Goal: Information Seeking & Learning: Learn about a topic

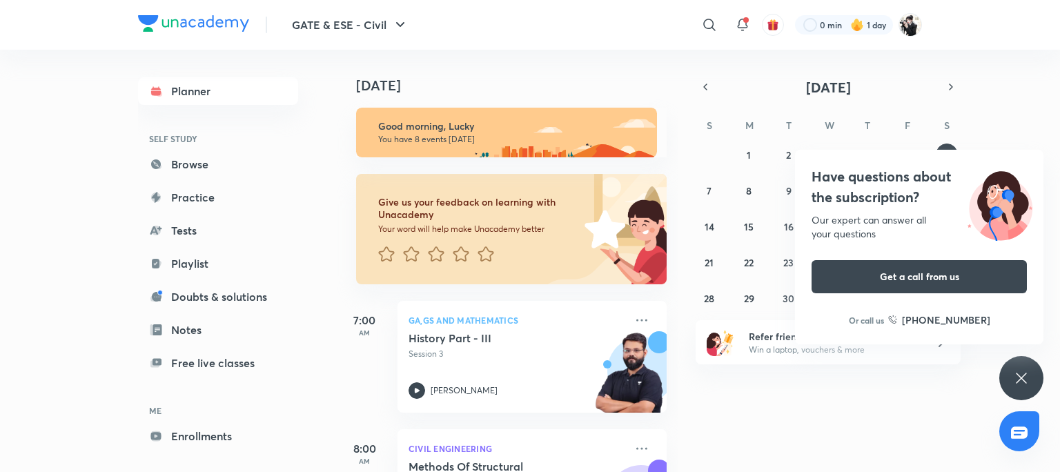
click at [1027, 382] on icon at bounding box center [1021, 378] width 17 height 17
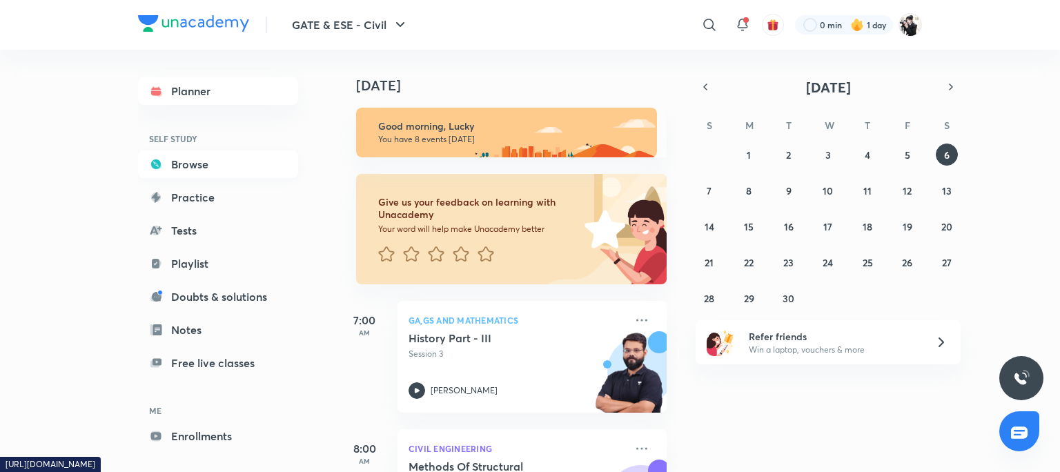
click at [193, 168] on link "Browse" at bounding box center [218, 164] width 160 height 28
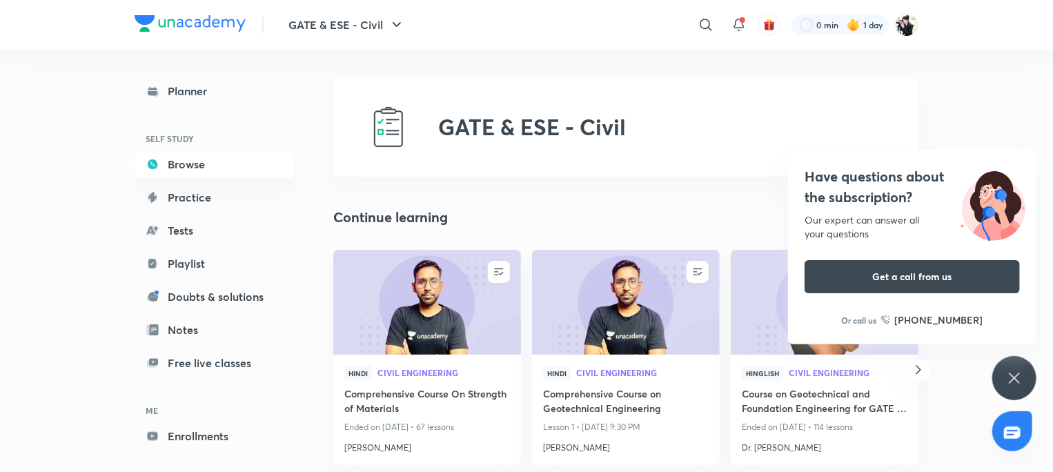
drag, startPoint x: 1016, startPoint y: 375, endPoint x: 1018, endPoint y: 364, distance: 11.1
click at [1018, 375] on icon at bounding box center [1014, 378] width 17 height 17
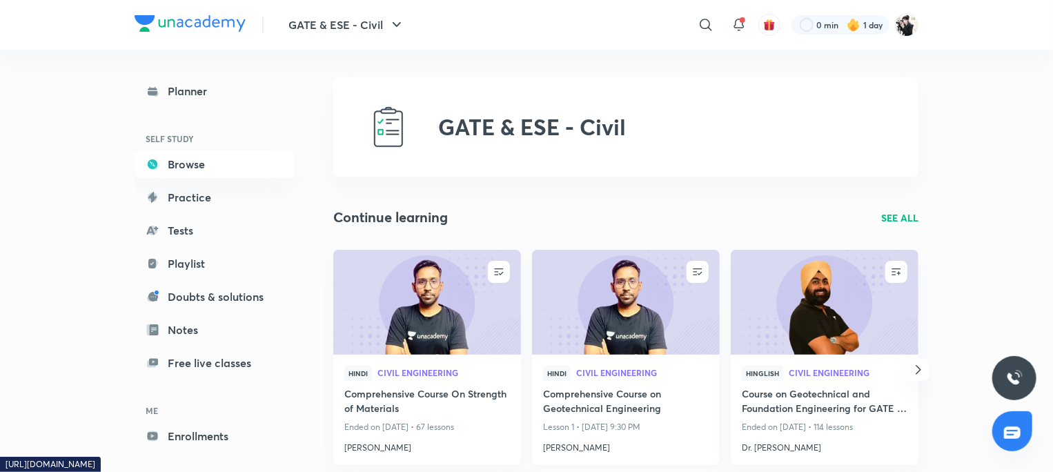
drag, startPoint x: 608, startPoint y: 400, endPoint x: 606, endPoint y: 378, distance: 22.2
click at [610, 400] on h4 "Comprehensive Course on Geotechnical Engineering" at bounding box center [626, 402] width 166 height 32
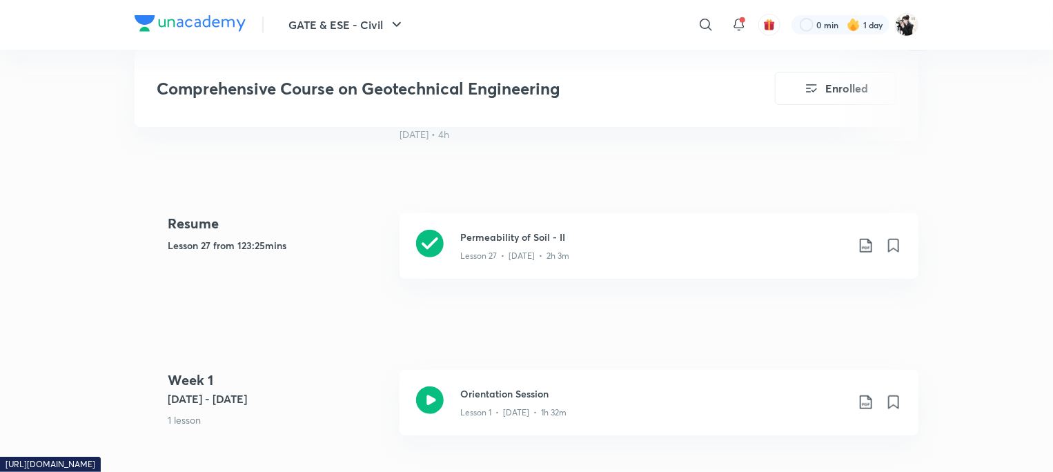
scroll to position [552, 0]
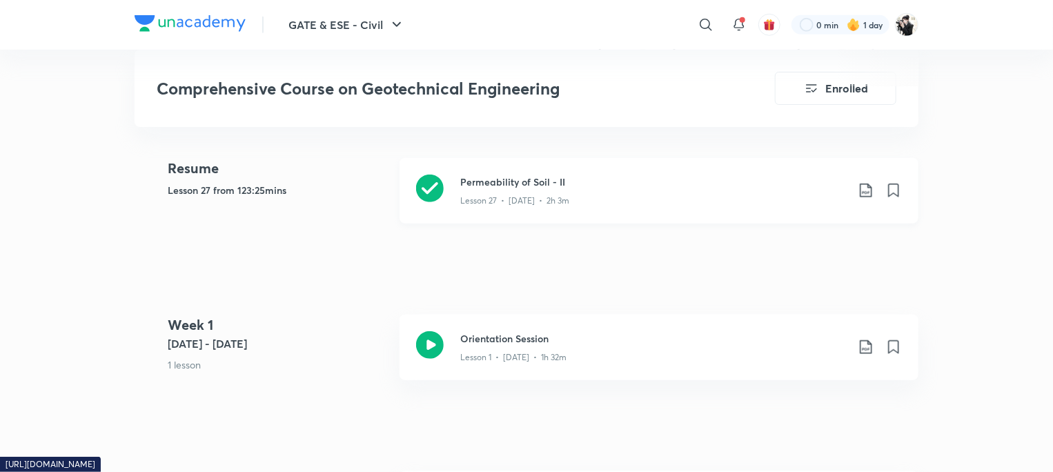
click at [503, 214] on div "Permeability of Soil - II Lesson 27 • [DATE] • 2h 3m" at bounding box center [658, 191] width 519 height 66
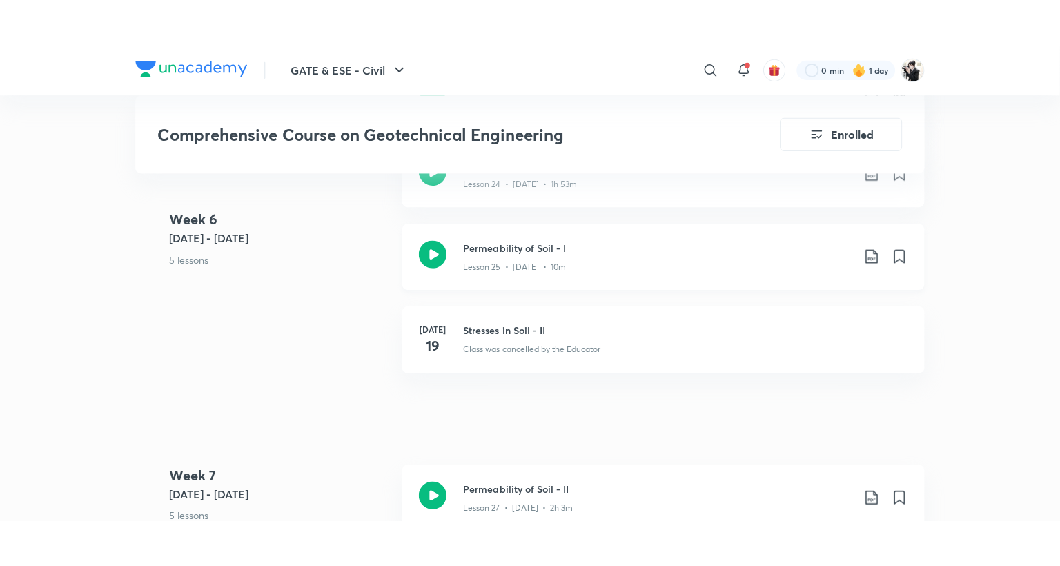
scroll to position [3243, 0]
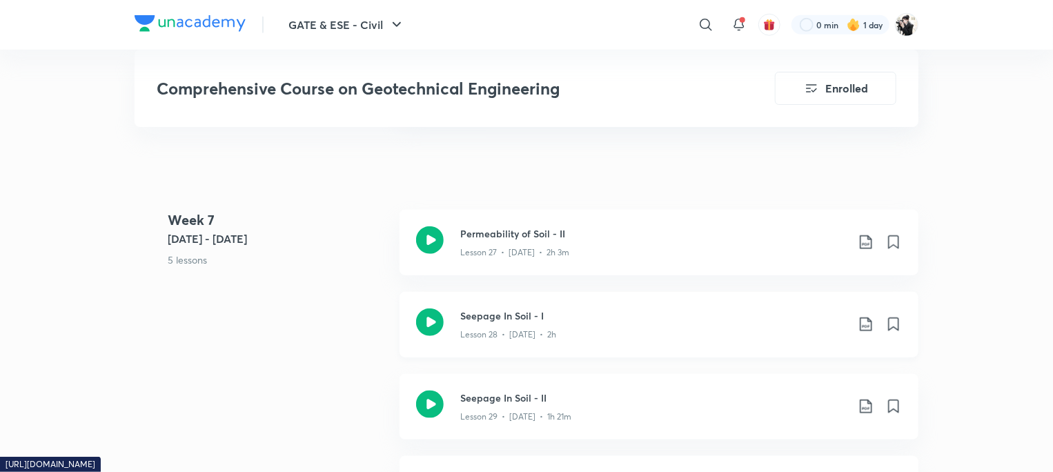
click at [506, 315] on h3 "Seepage In Soil - I" at bounding box center [653, 315] width 386 height 14
